Goal: Find specific page/section: Find specific page/section

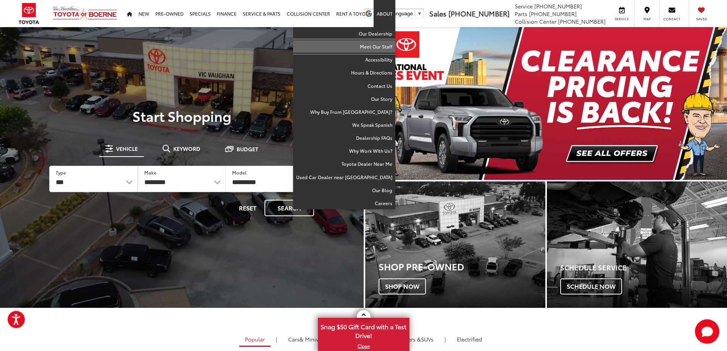
click at [376, 46] on link "Meet Our Staff" at bounding box center [344, 46] width 102 height 13
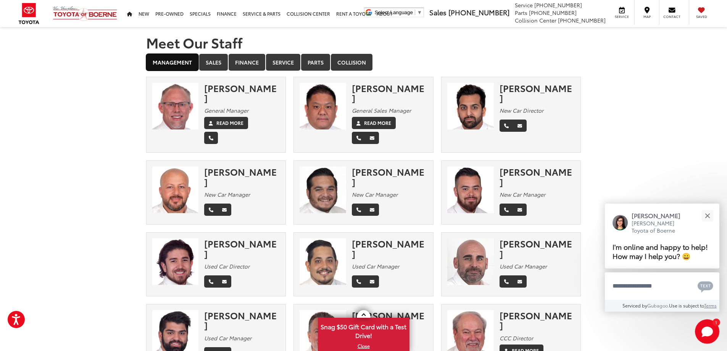
click at [172, 66] on link "Management" at bounding box center [172, 62] width 52 height 17
click at [200, 62] on link "Sales" at bounding box center [213, 62] width 29 height 17
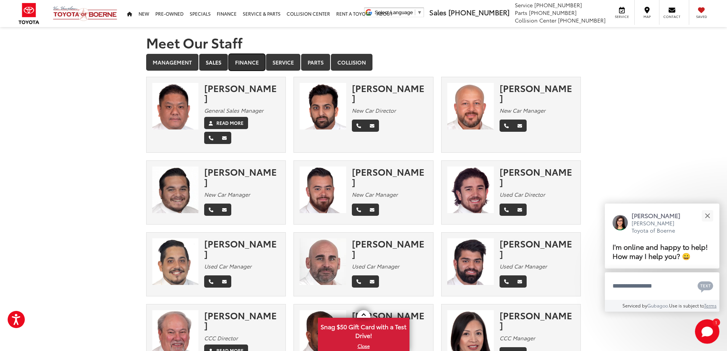
click at [239, 60] on link "Finance" at bounding box center [247, 62] width 37 height 17
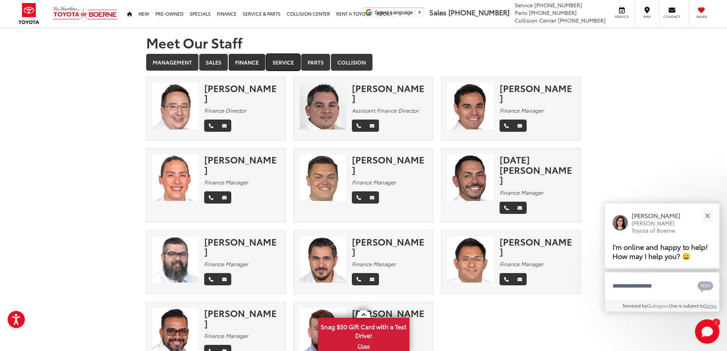
click at [288, 62] on link "Service" at bounding box center [283, 62] width 34 height 17
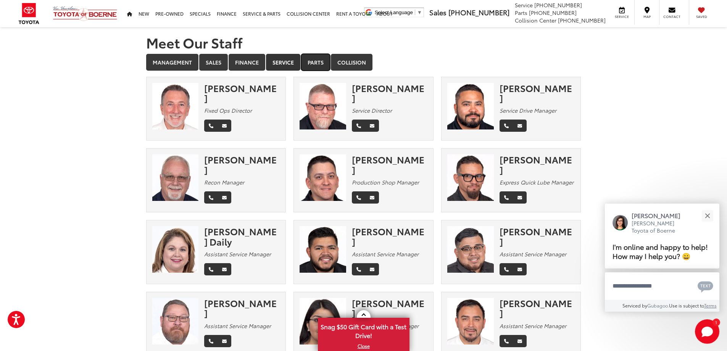
click at [316, 62] on link "Parts" at bounding box center [315, 62] width 29 height 17
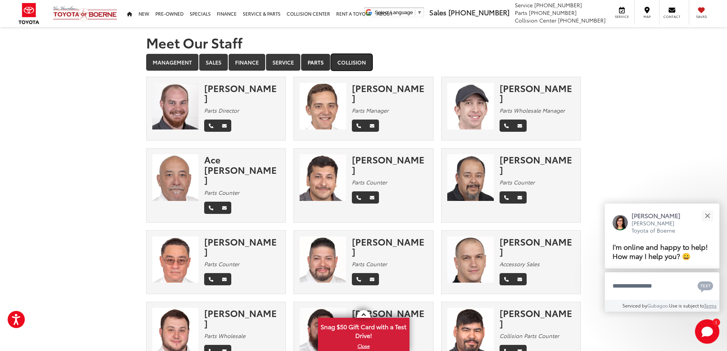
click at [355, 64] on link "Collision" at bounding box center [352, 62] width 42 height 17
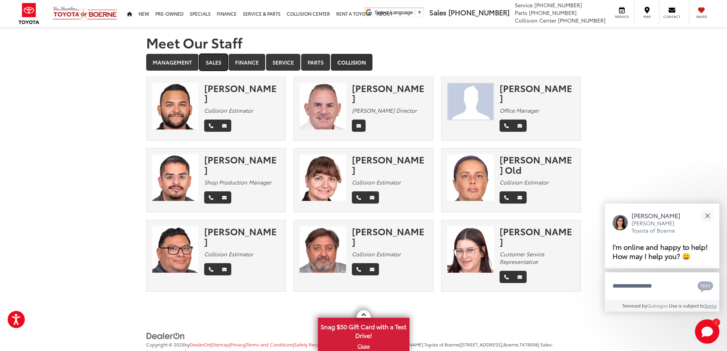
click at [207, 66] on link "Sales" at bounding box center [213, 62] width 29 height 17
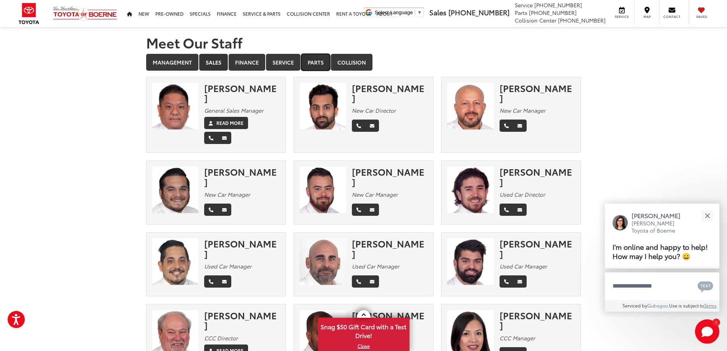
click at [308, 64] on link "Parts" at bounding box center [315, 62] width 29 height 17
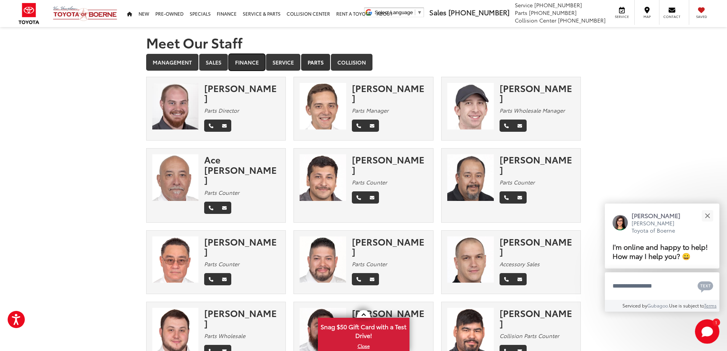
click at [233, 60] on link "Finance" at bounding box center [247, 62] width 37 height 17
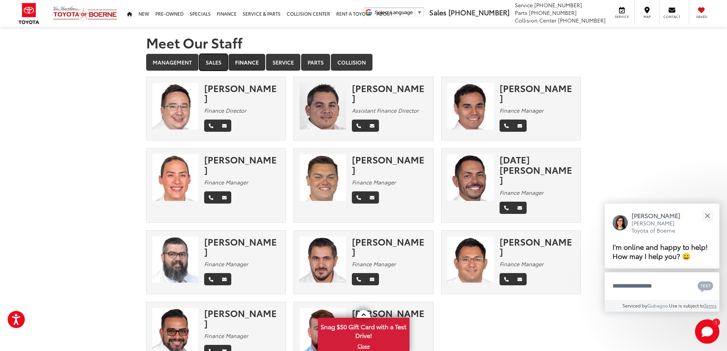
click at [209, 60] on link "Sales" at bounding box center [213, 62] width 29 height 17
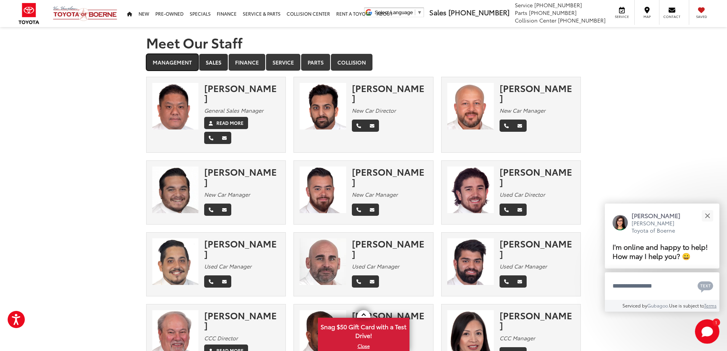
click at [171, 64] on link "Management" at bounding box center [172, 62] width 52 height 17
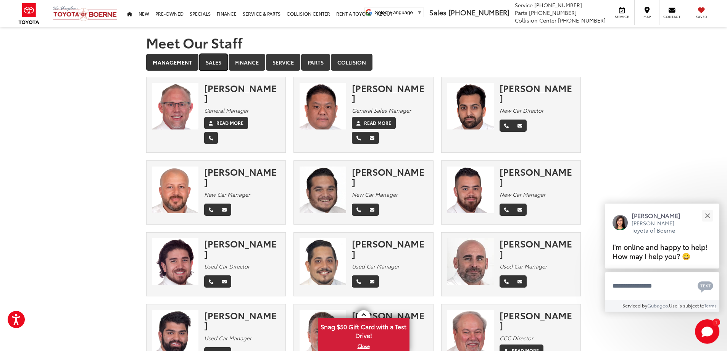
click at [212, 64] on link "Sales" at bounding box center [213, 62] width 29 height 17
